Goal: Information Seeking & Learning: Check status

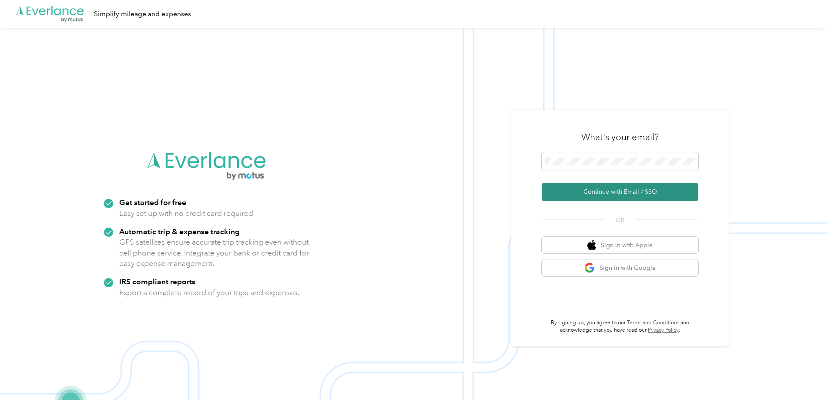
click at [607, 192] on button "Continue with Email / SSO" at bounding box center [619, 192] width 157 height 18
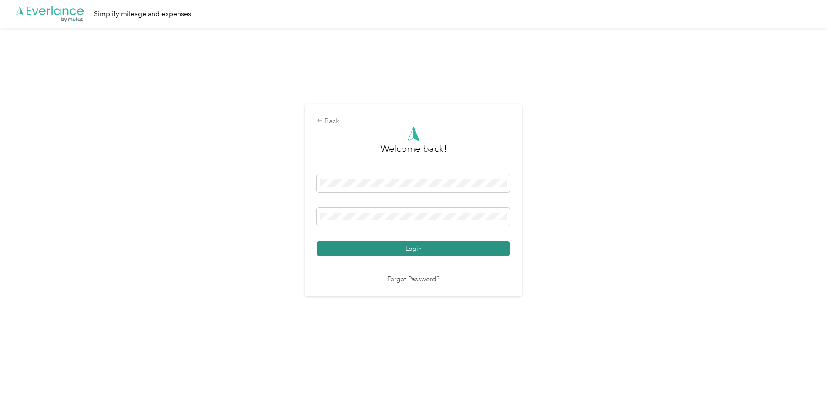
click at [391, 246] on button "Login" at bounding box center [413, 248] width 193 height 15
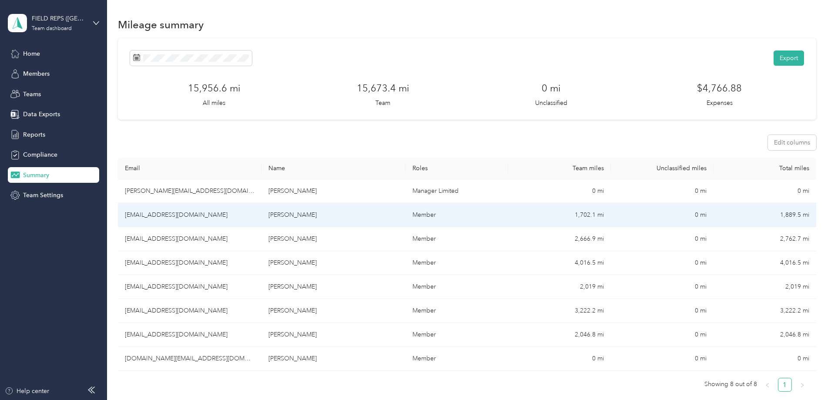
click at [365, 221] on td "[PERSON_NAME]" at bounding box center [333, 215] width 144 height 24
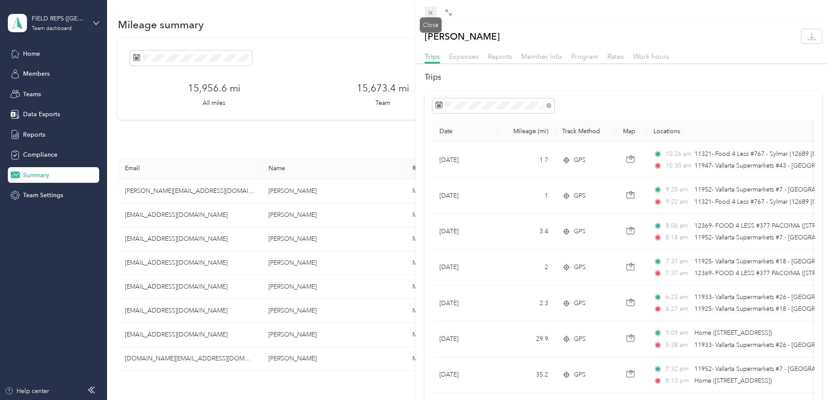
click at [431, 15] on icon at bounding box center [430, 12] width 7 height 7
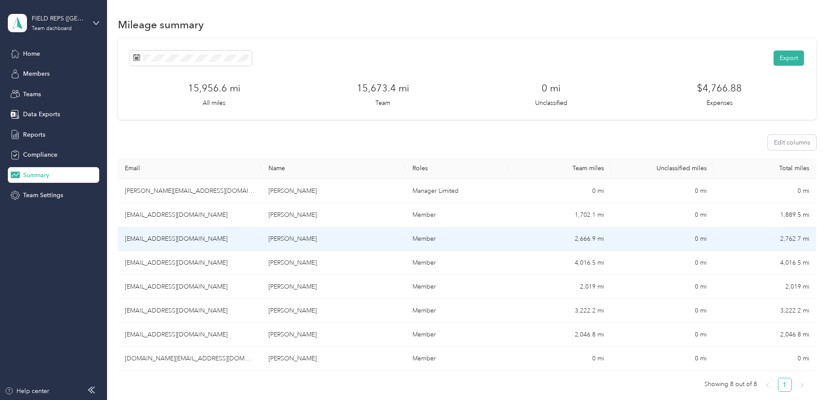
click at [353, 230] on td "[PERSON_NAME]" at bounding box center [333, 239] width 144 height 24
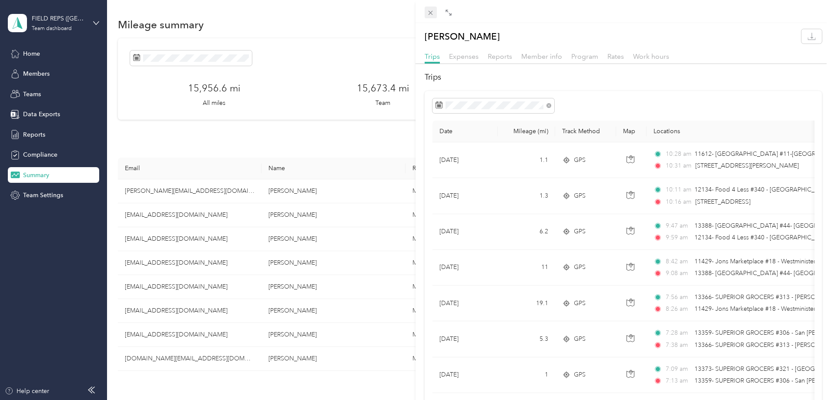
click at [428, 13] on icon at bounding box center [430, 12] width 7 height 7
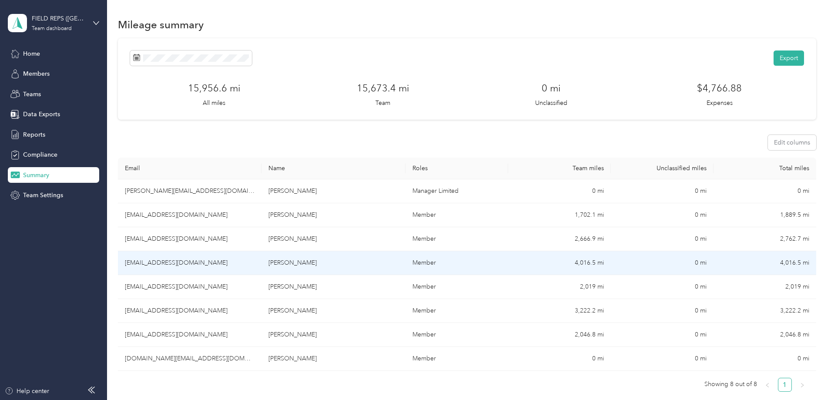
click at [355, 270] on td "[PERSON_NAME]" at bounding box center [333, 263] width 144 height 24
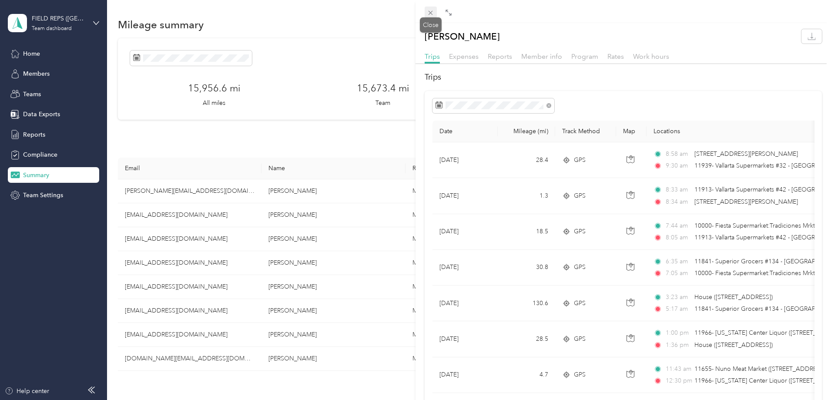
click at [428, 14] on icon at bounding box center [430, 12] width 7 height 7
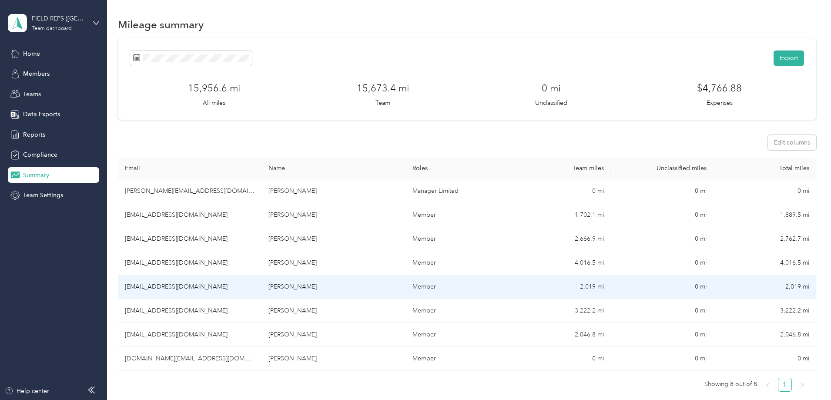
click at [351, 287] on td "[PERSON_NAME]" at bounding box center [333, 287] width 144 height 24
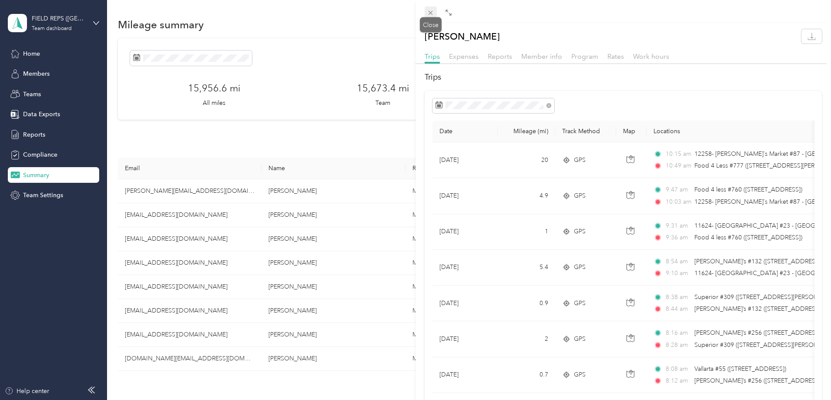
click at [428, 10] on icon at bounding box center [430, 12] width 7 height 7
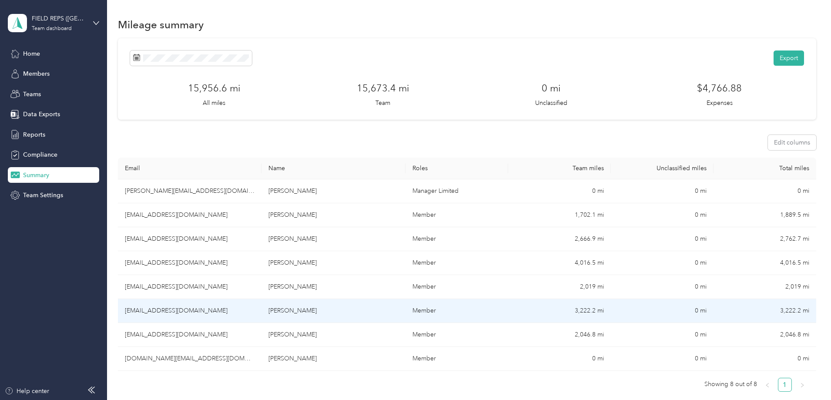
click at [355, 307] on td "[PERSON_NAME]" at bounding box center [333, 311] width 144 height 24
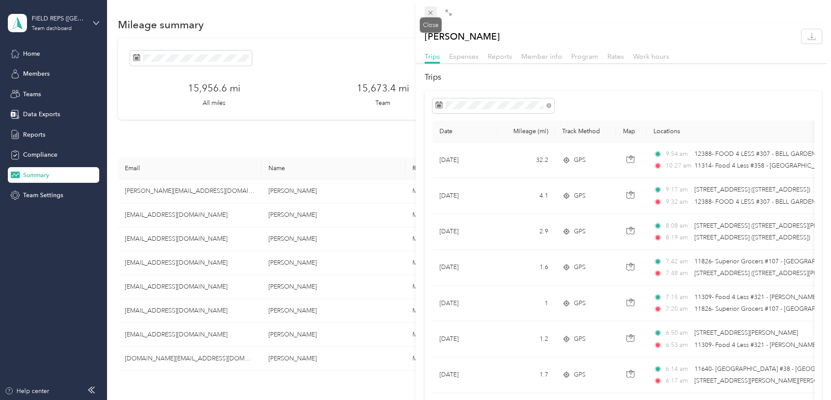
click at [432, 16] on icon at bounding box center [430, 12] width 7 height 7
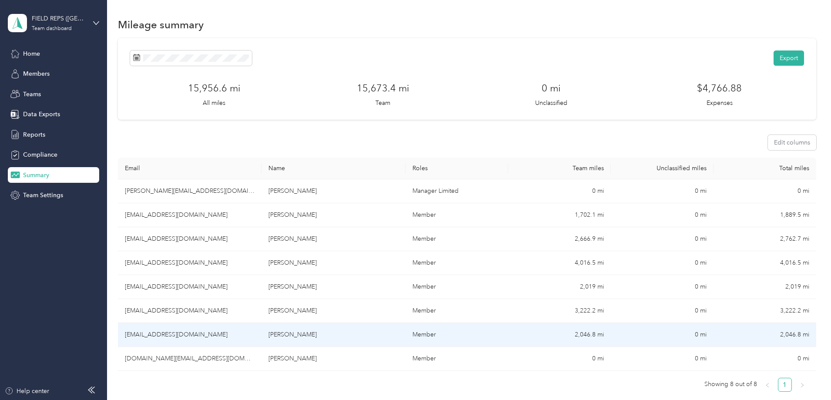
click at [361, 337] on td "[PERSON_NAME]" at bounding box center [333, 335] width 144 height 24
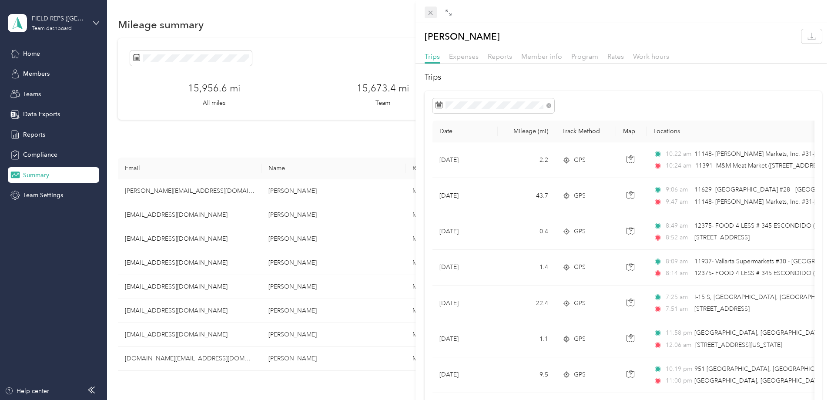
click at [427, 13] on icon at bounding box center [430, 12] width 7 height 7
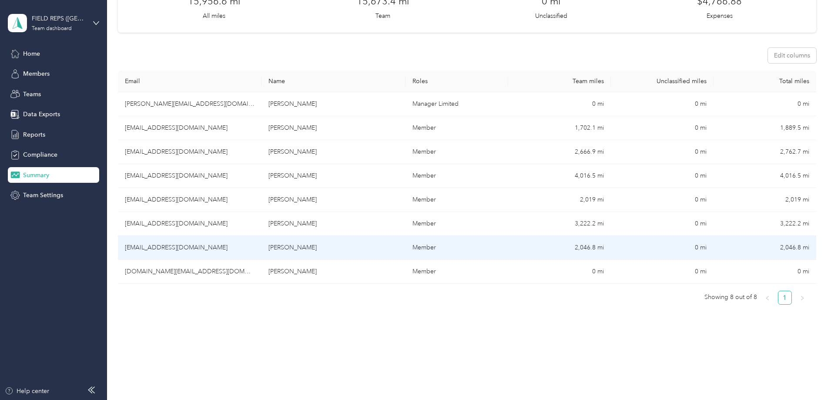
scroll to position [125, 0]
